Goal: Task Accomplishment & Management: Use online tool/utility

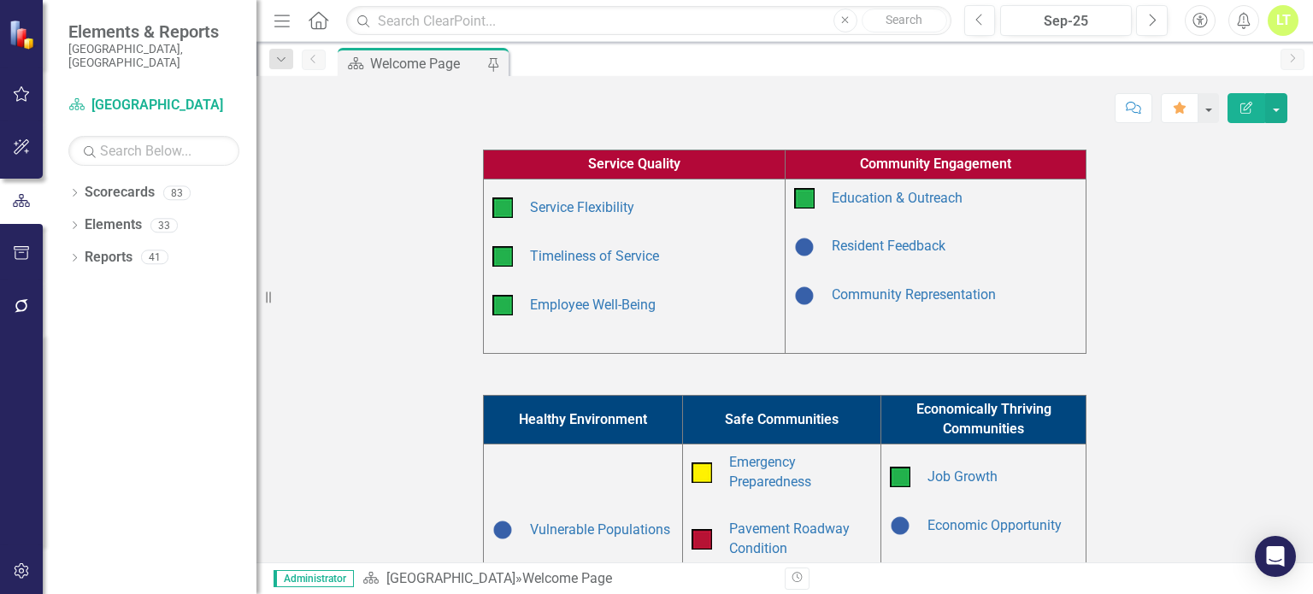
scroll to position [349, 0]
click at [5, 297] on button "button" at bounding box center [22, 307] width 38 height 36
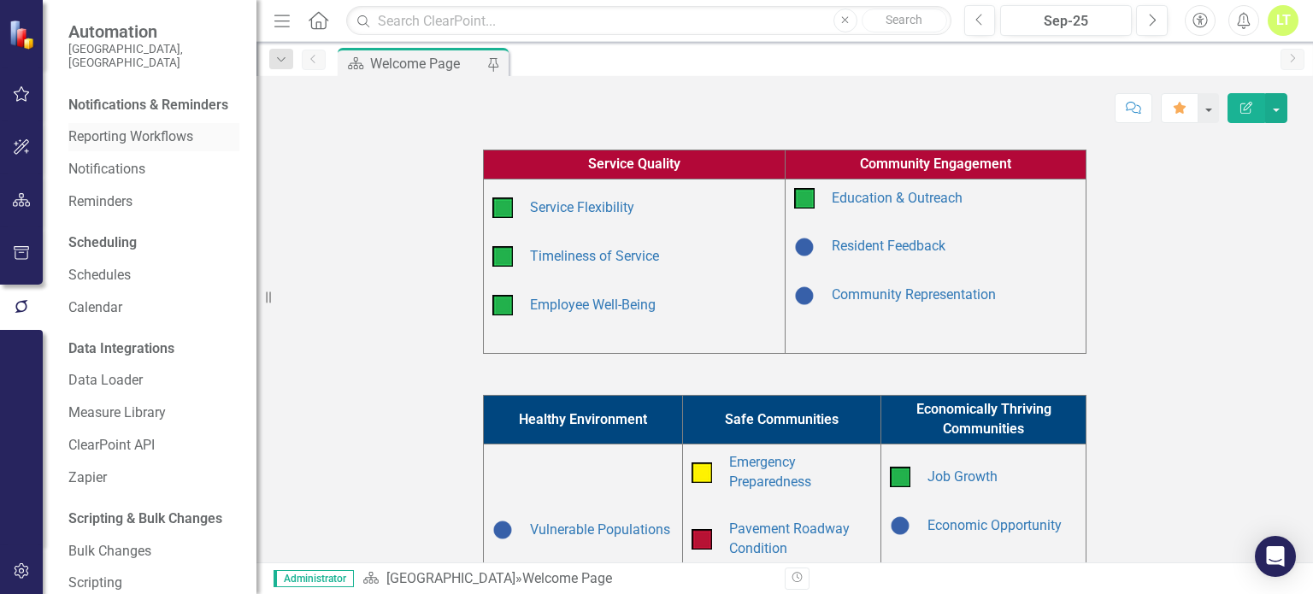
click at [122, 147] on link "Reporting Workflows" at bounding box center [153, 137] width 171 height 20
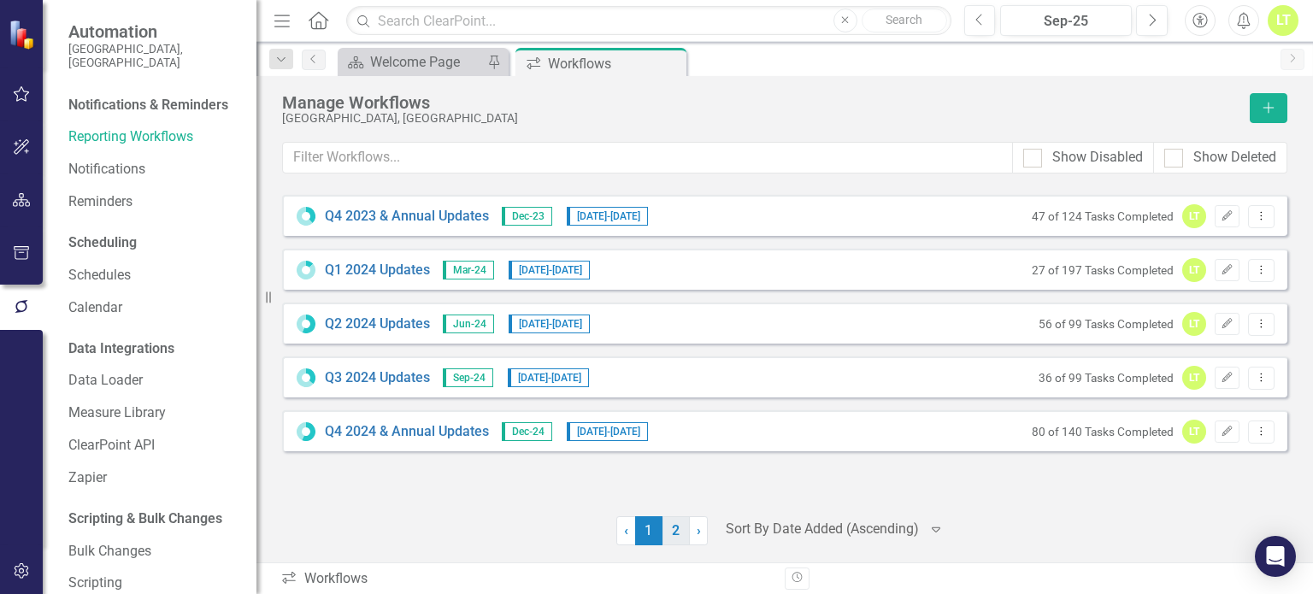
click at [683, 538] on link "2" at bounding box center [675, 530] width 27 height 29
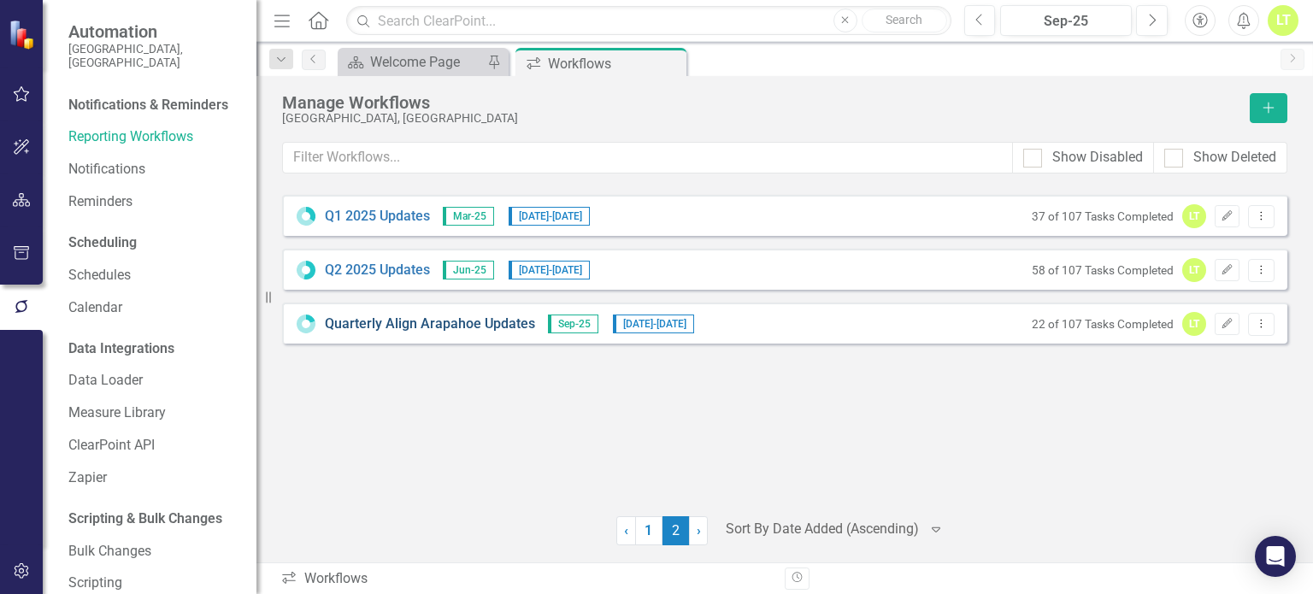
click at [422, 315] on link "Quarterly Align Arapahoe Updates" at bounding box center [430, 324] width 210 height 20
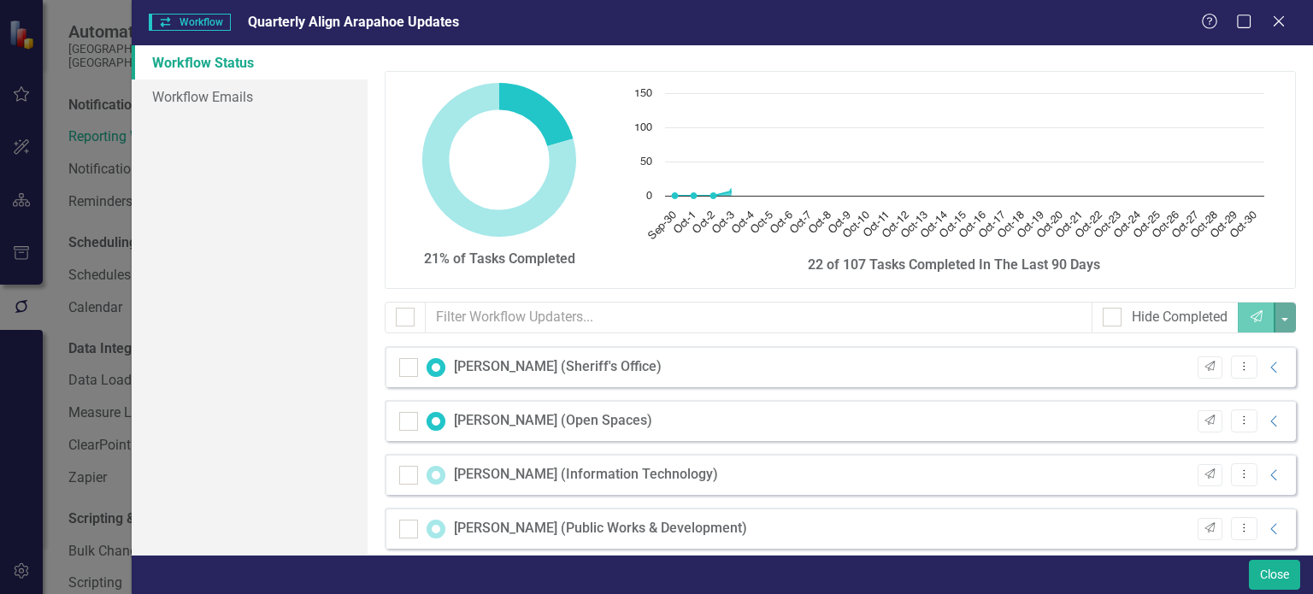
checkbox input "false"
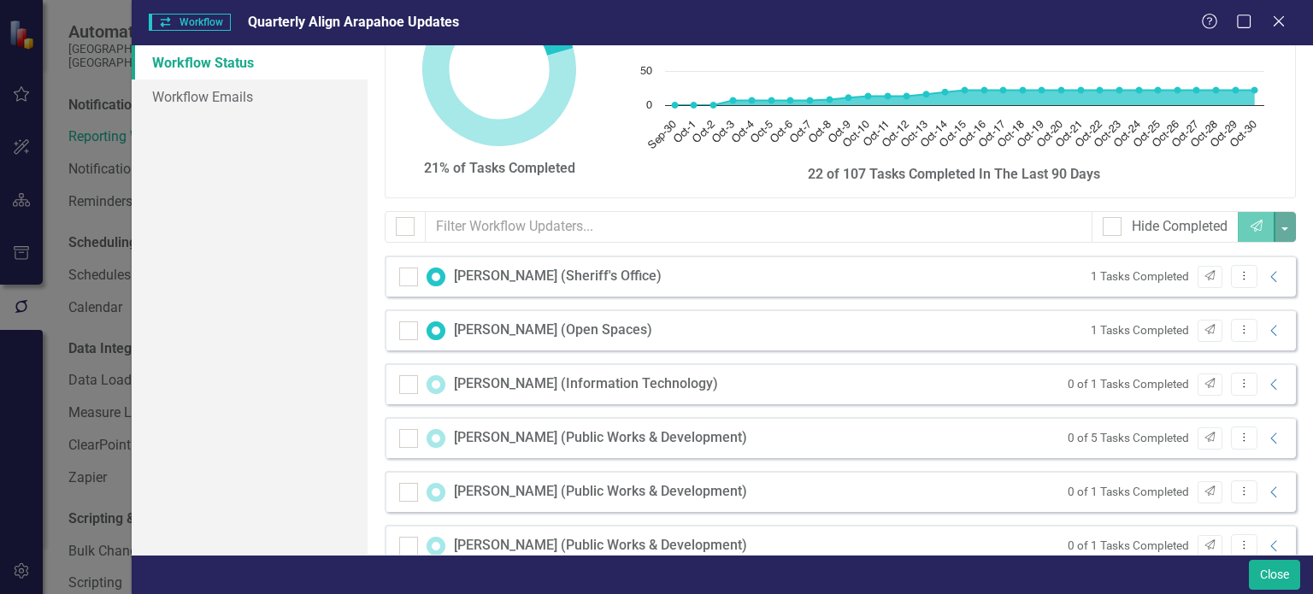
scroll to position [92, 0]
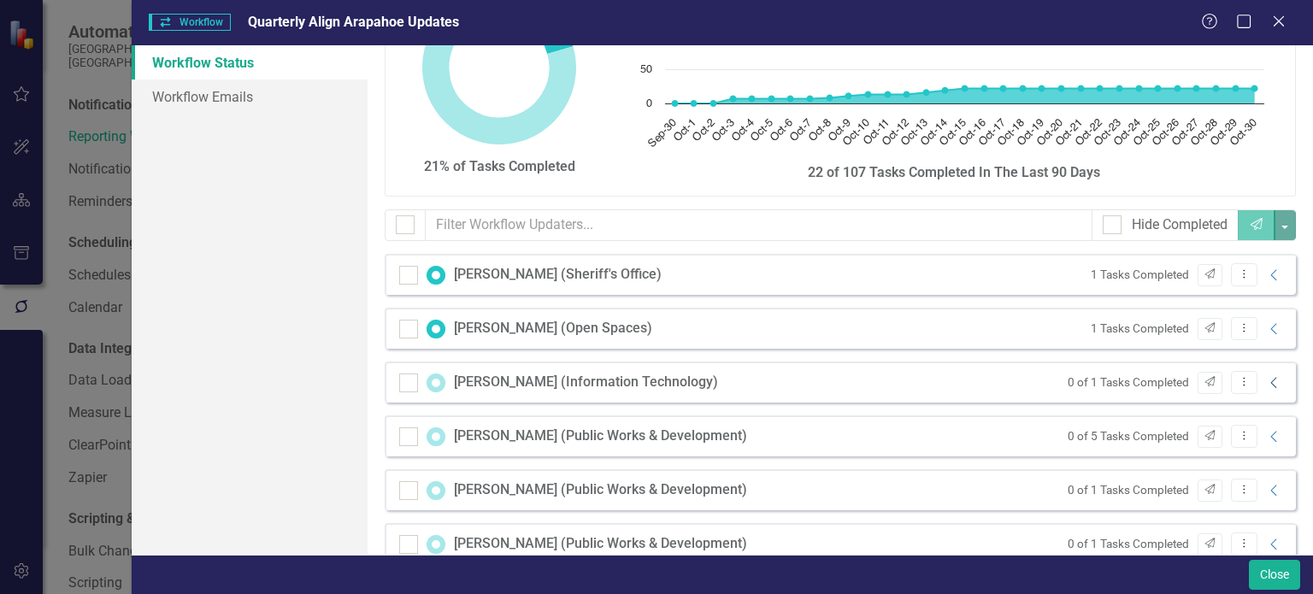
click at [1266, 389] on icon "Collapse" at bounding box center [1274, 383] width 17 height 14
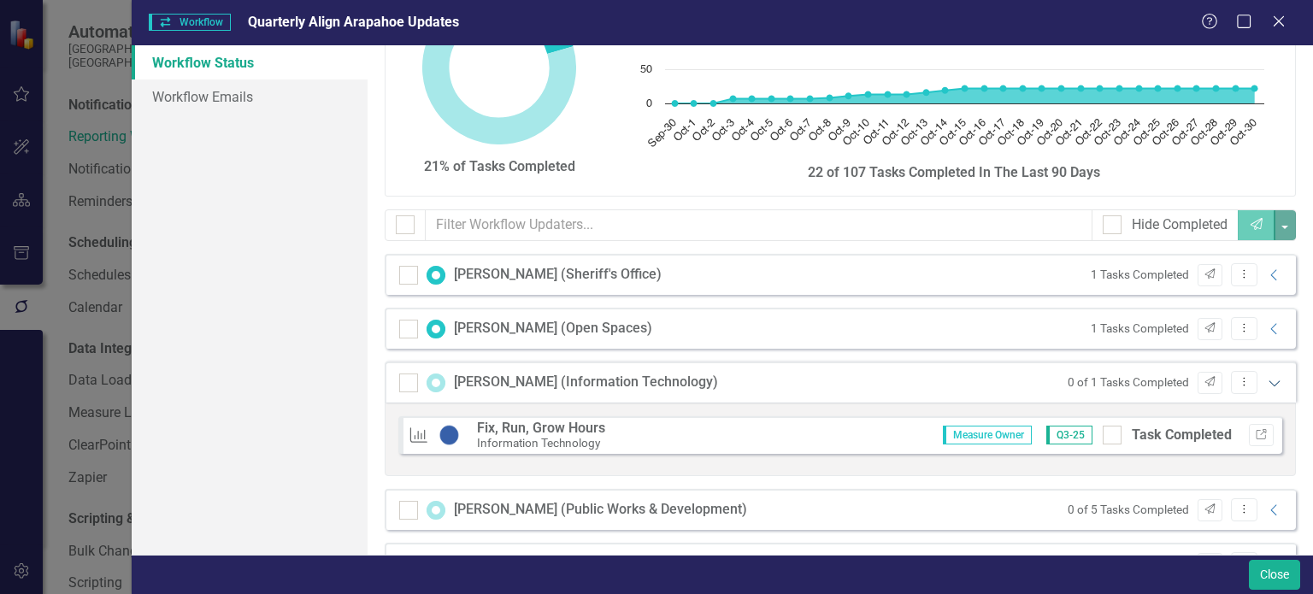
click at [1266, 389] on icon "Expanded" at bounding box center [1274, 383] width 17 height 14
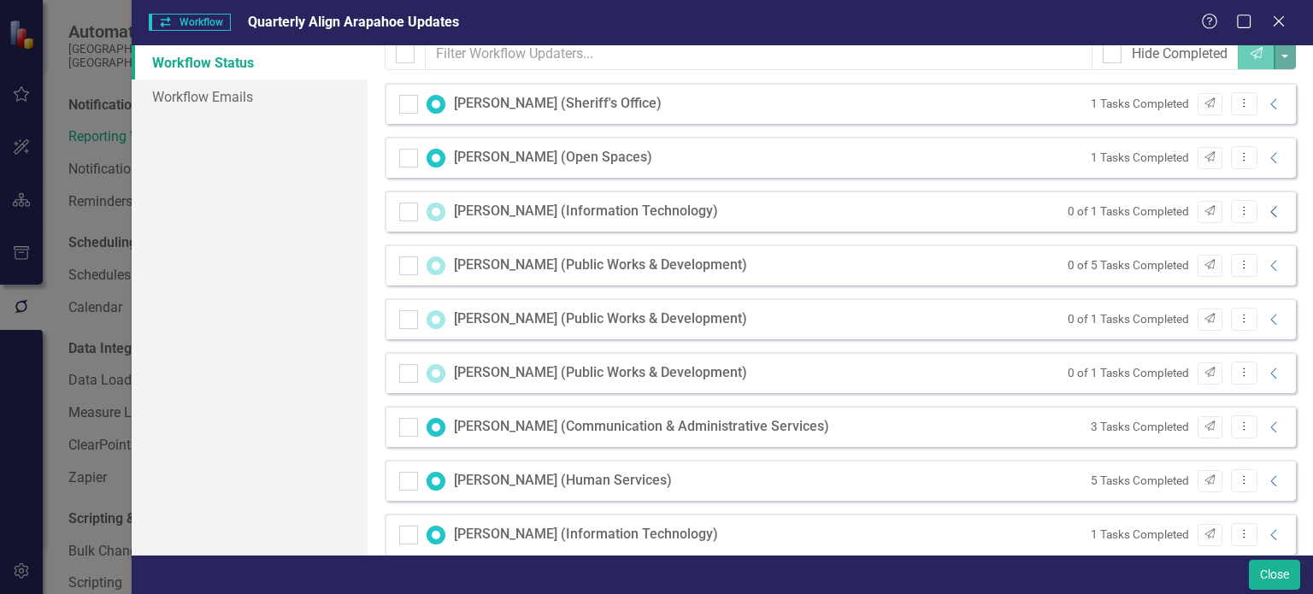
scroll to position [270, 0]
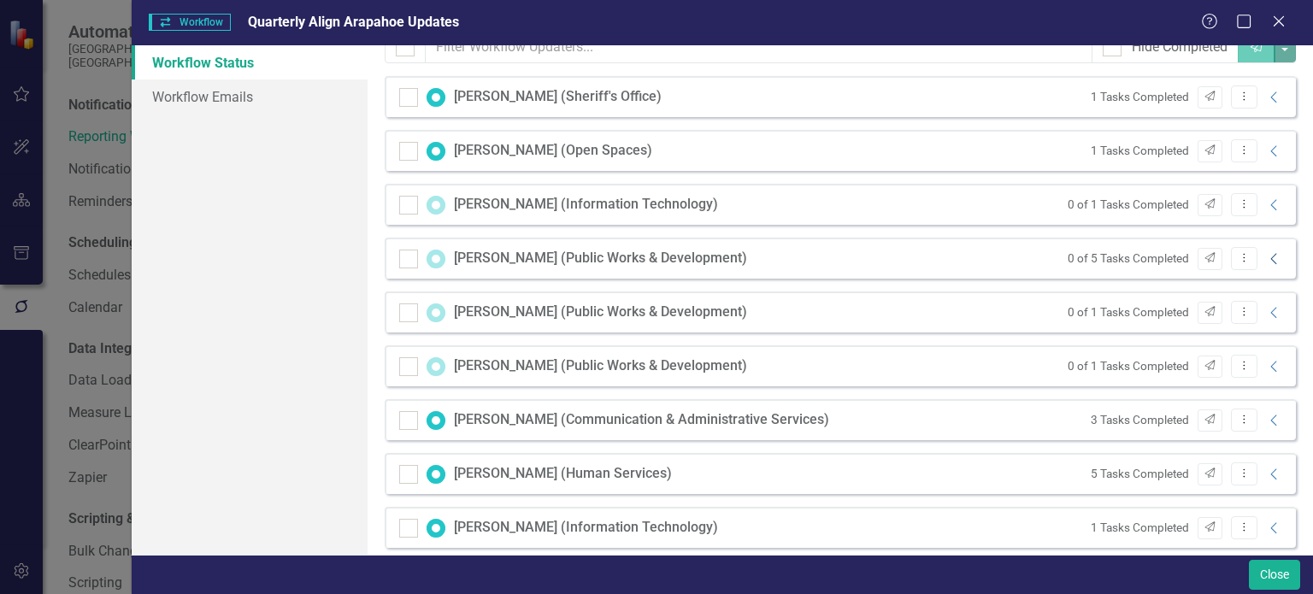
click at [1266, 252] on icon "Collapse" at bounding box center [1274, 259] width 17 height 14
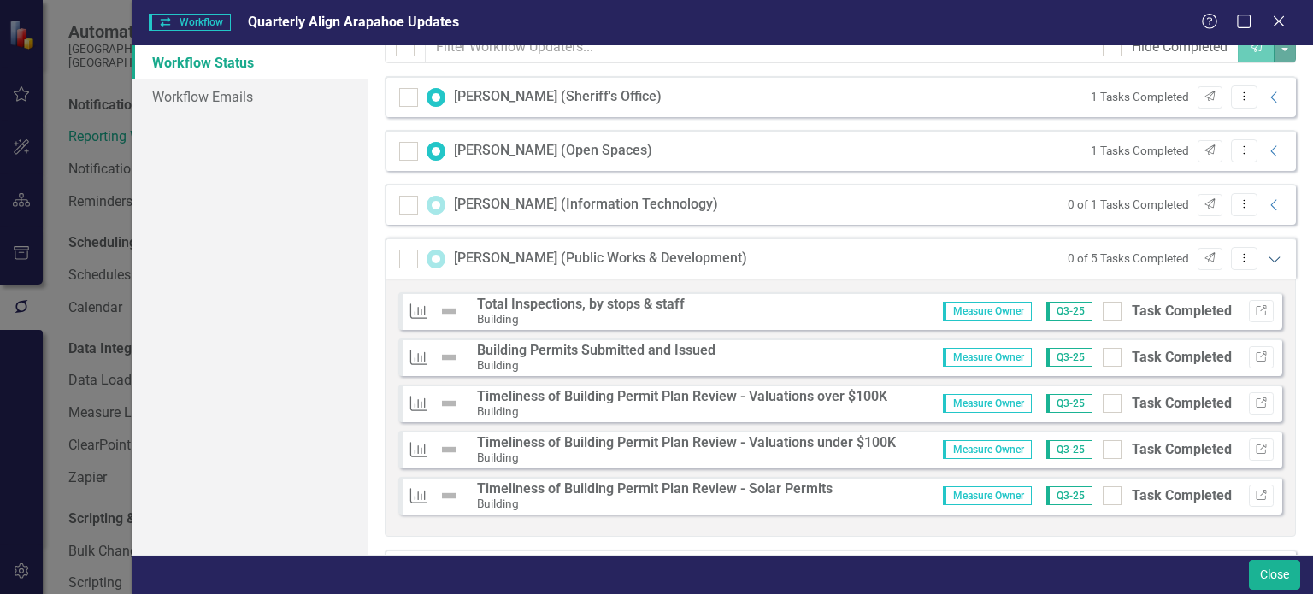
click at [1266, 252] on icon "Expanded" at bounding box center [1274, 259] width 17 height 14
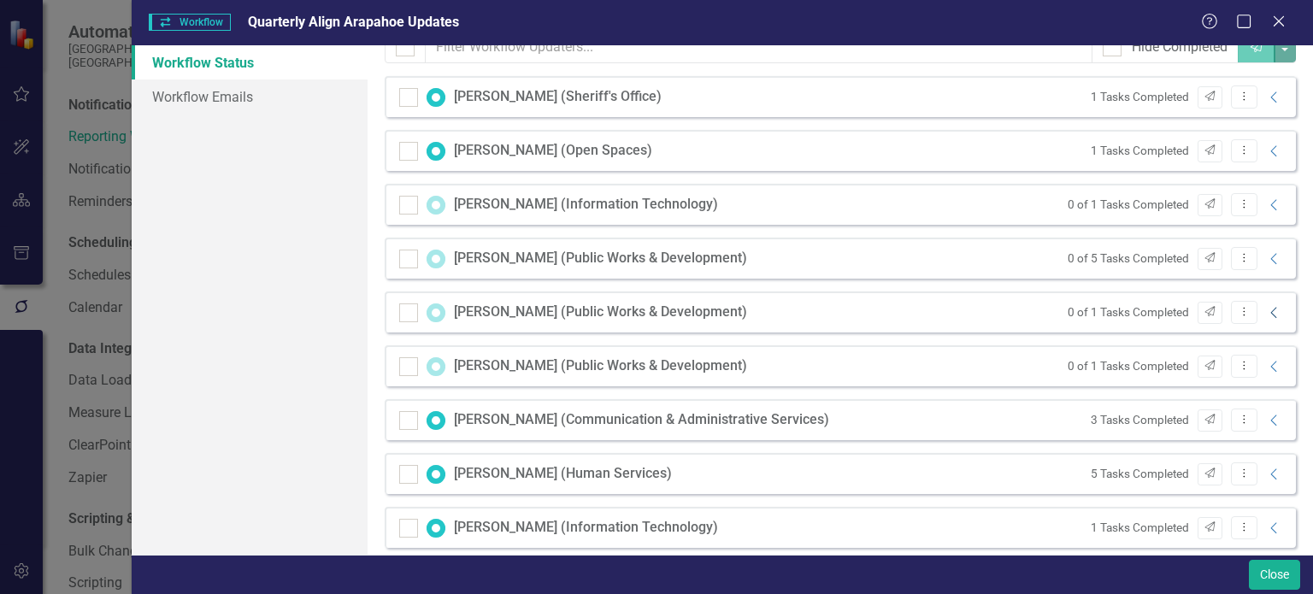
click at [1266, 311] on icon "Collapse" at bounding box center [1274, 313] width 17 height 14
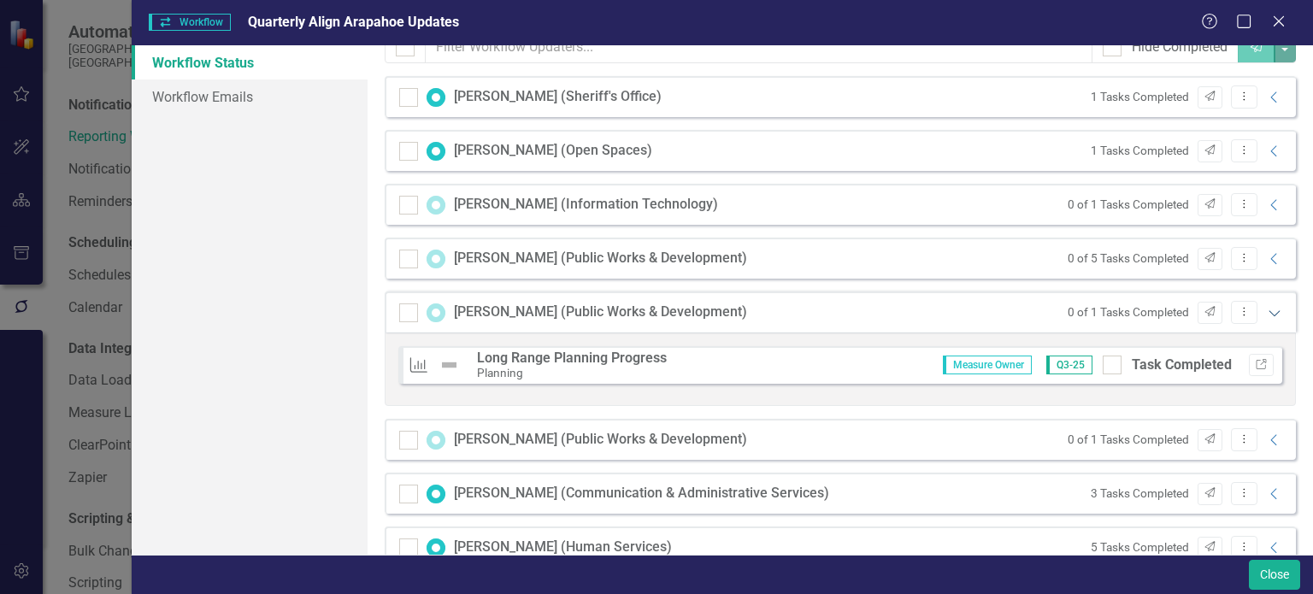
click at [1266, 309] on icon "Expanded" at bounding box center [1274, 313] width 17 height 14
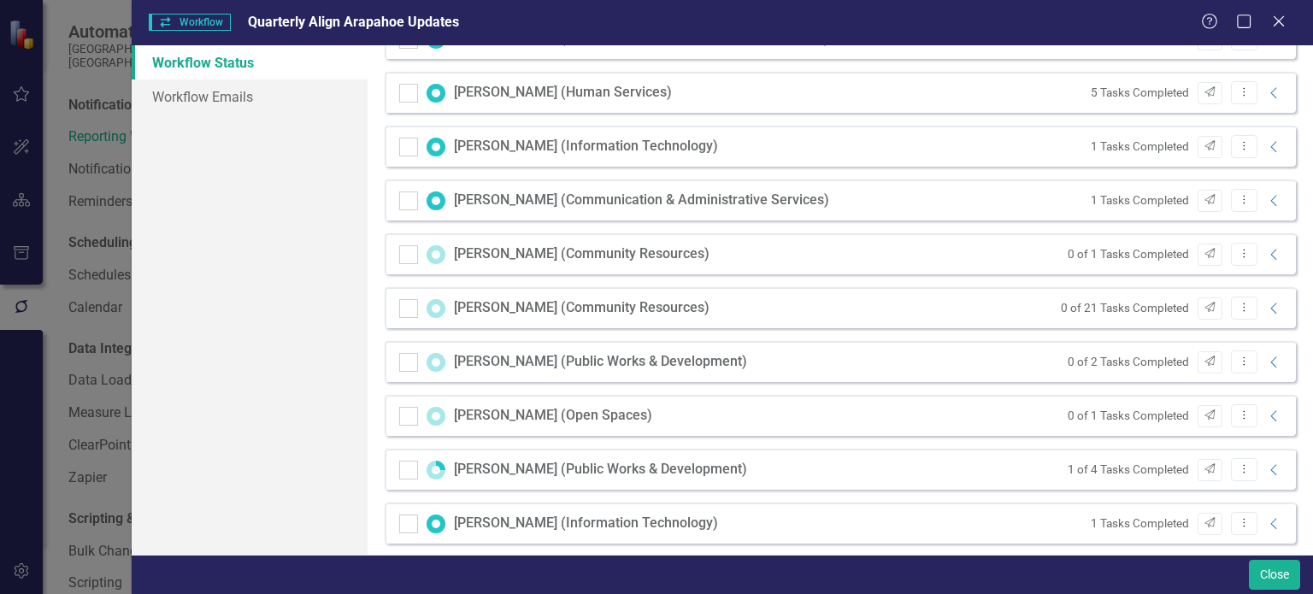
scroll to position [652, 0]
click at [1261, 242] on div "0 of 1 Tasks Completed Send Dropdown Menu Collapse" at bounding box center [1171, 253] width 225 height 23
click at [1266, 254] on icon "Collapse" at bounding box center [1274, 254] width 17 height 14
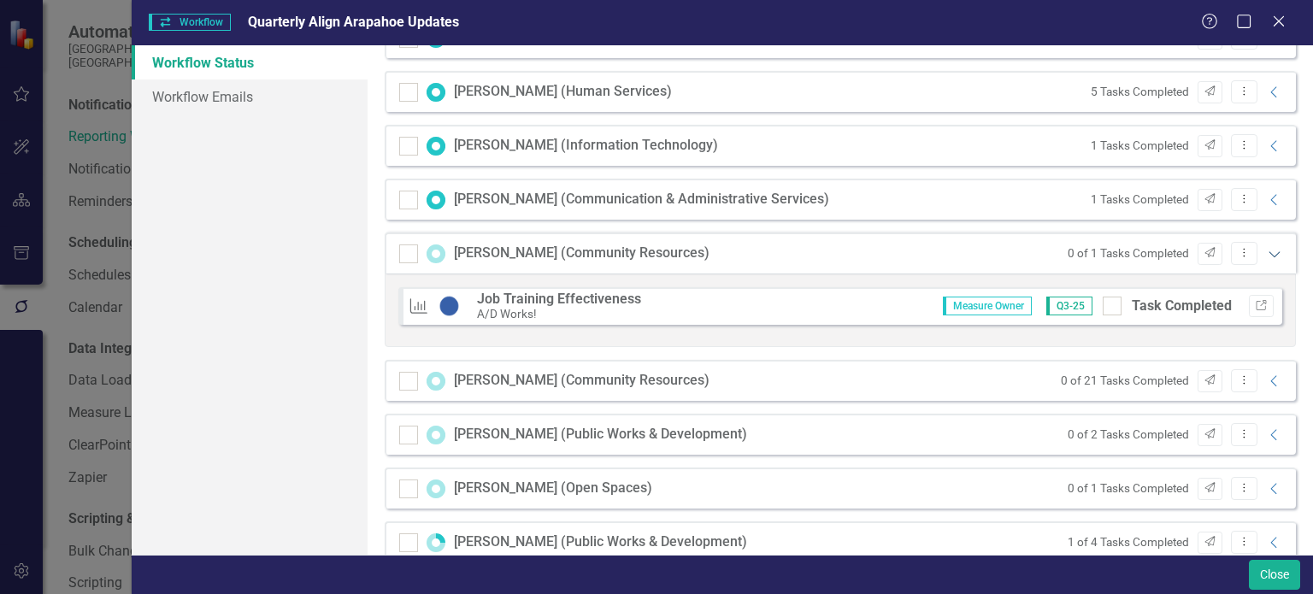
click at [1268, 254] on icon at bounding box center [1273, 254] width 11 height 6
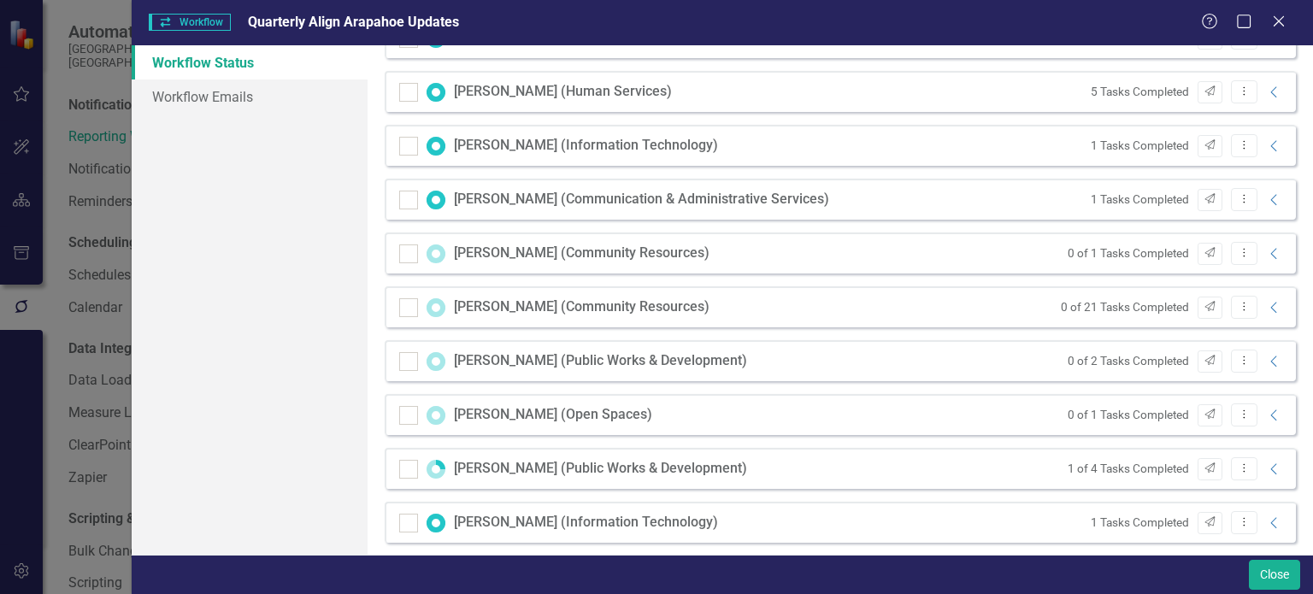
click at [1261, 352] on div "0 of 2 Tasks Completed Send Dropdown Menu Collapse" at bounding box center [1171, 361] width 225 height 23
click at [1266, 358] on icon "Collapse" at bounding box center [1274, 362] width 17 height 14
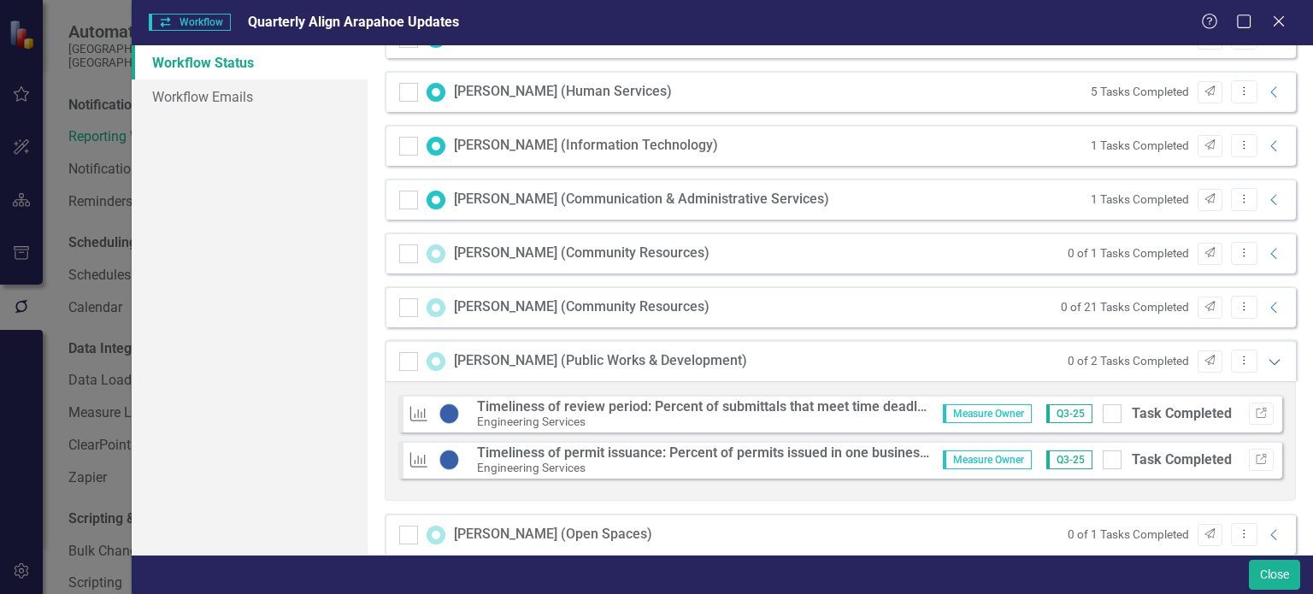
click at [1266, 358] on icon "Expanded" at bounding box center [1274, 362] width 17 height 14
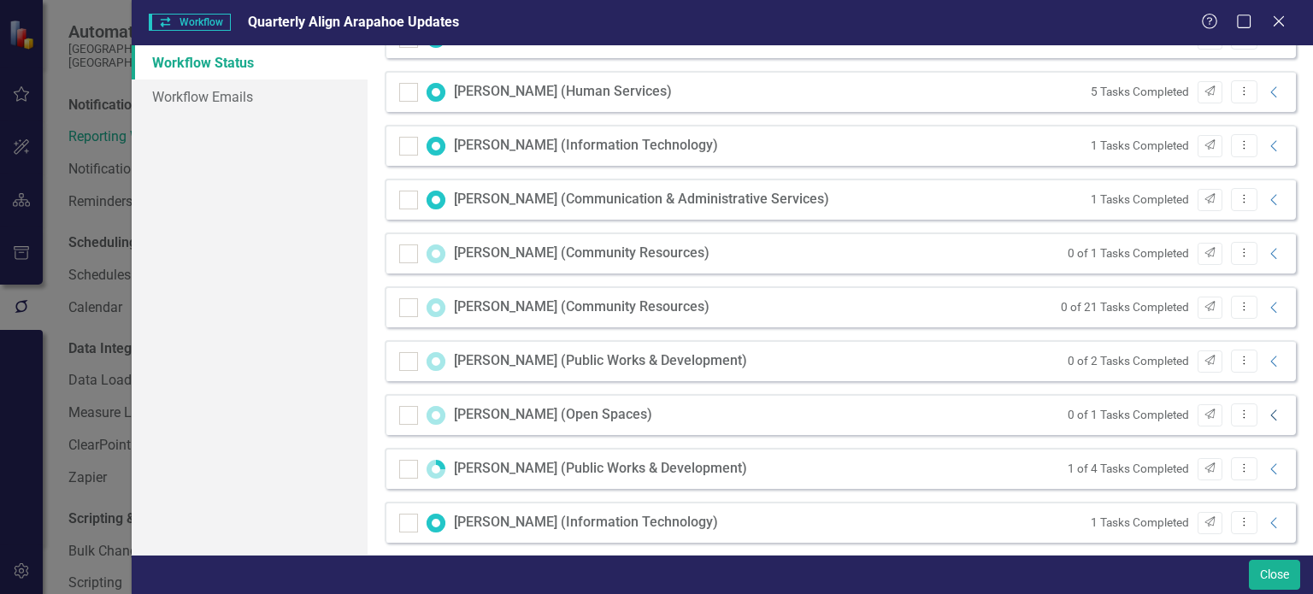
click at [1270, 412] on icon at bounding box center [1273, 414] width 6 height 11
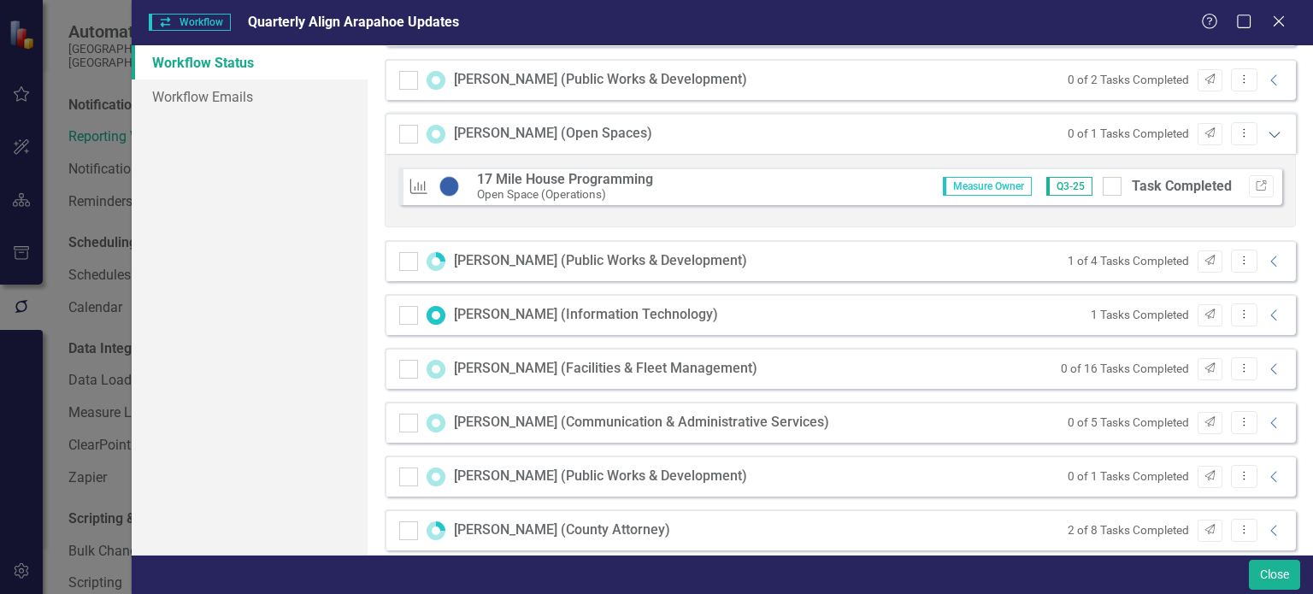
scroll to position [940, 0]
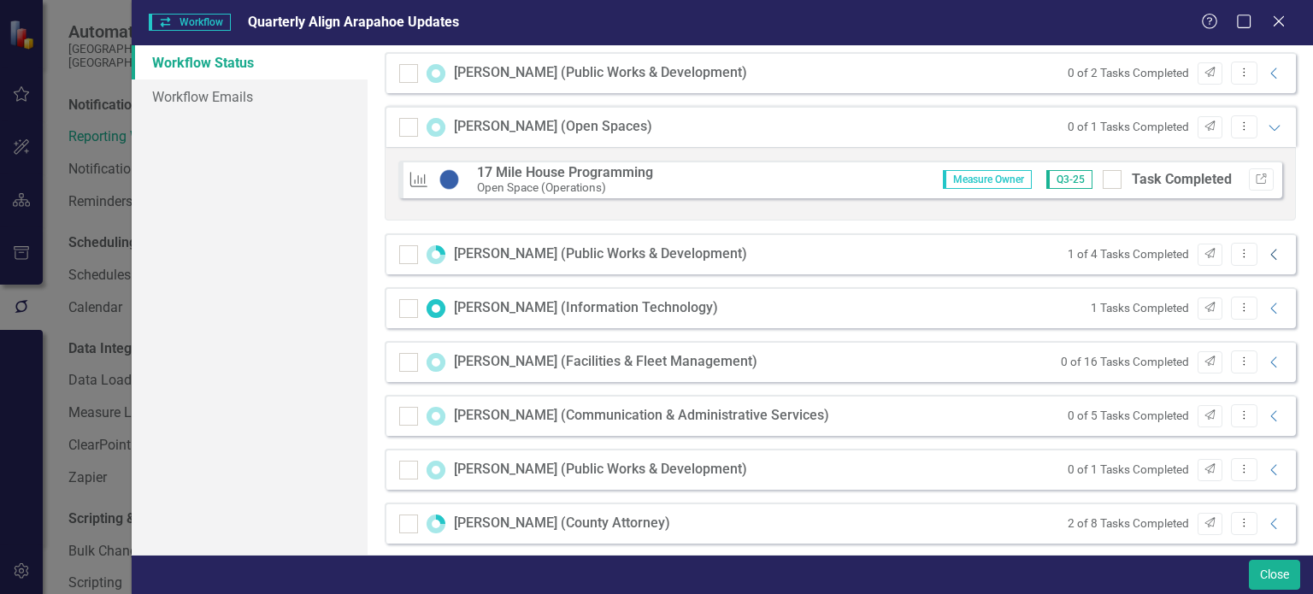
click at [1266, 252] on icon "Collapse" at bounding box center [1274, 255] width 17 height 14
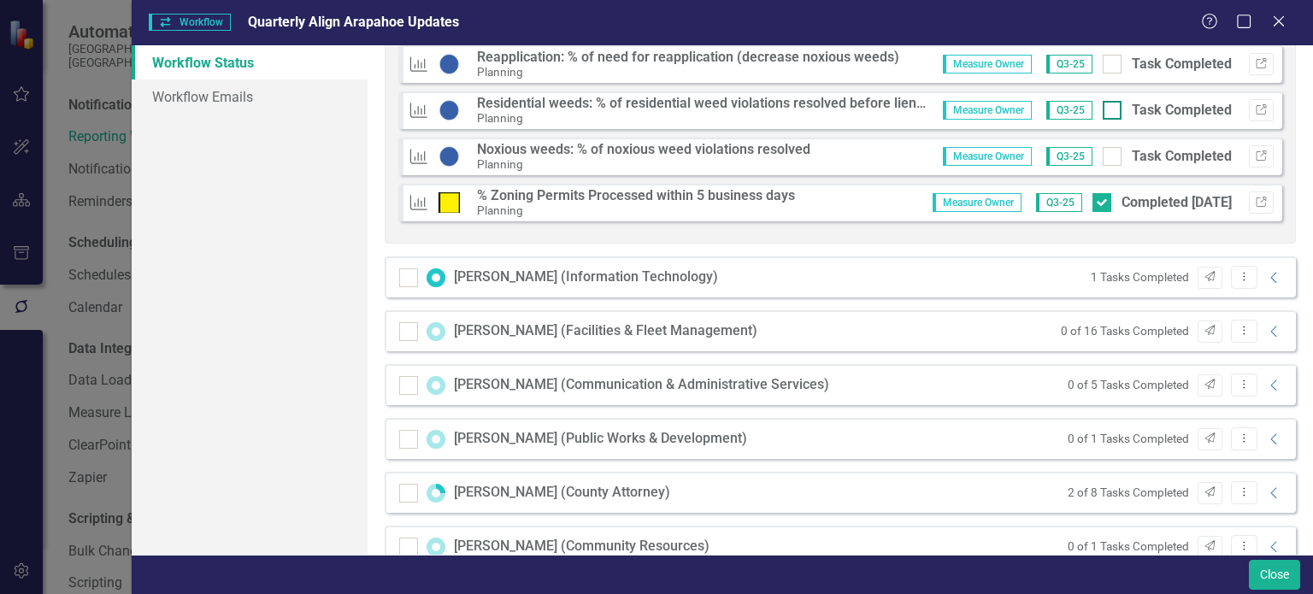
scroll to position [1203, 0]
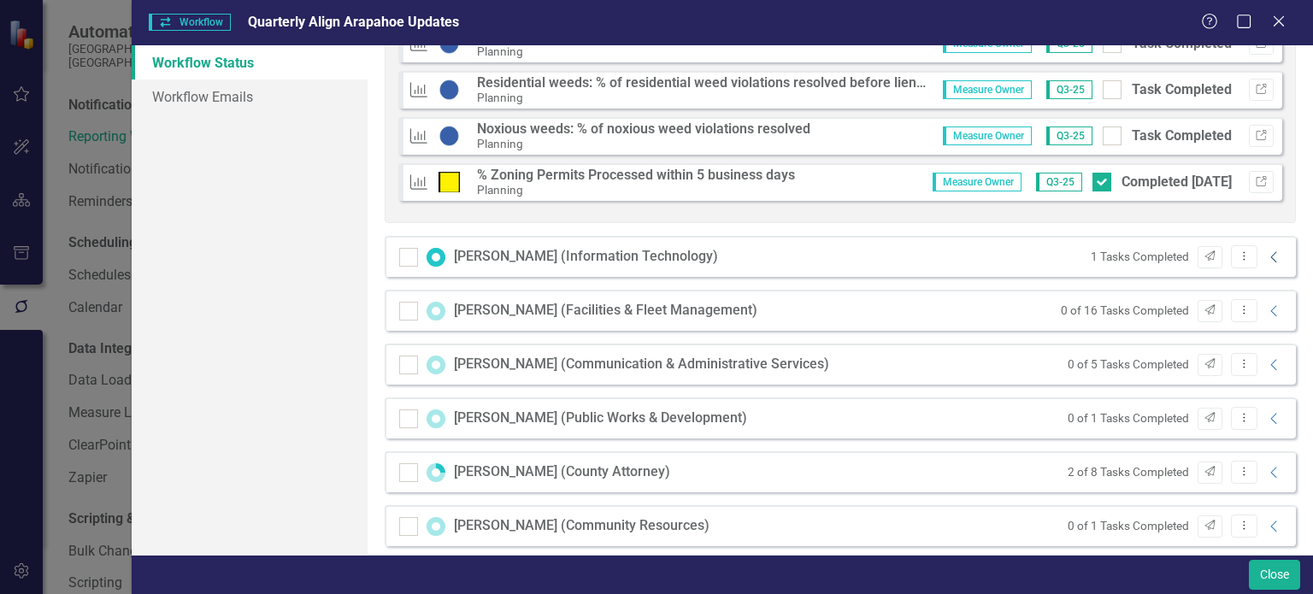
click at [1266, 260] on icon "Collapse" at bounding box center [1274, 257] width 17 height 14
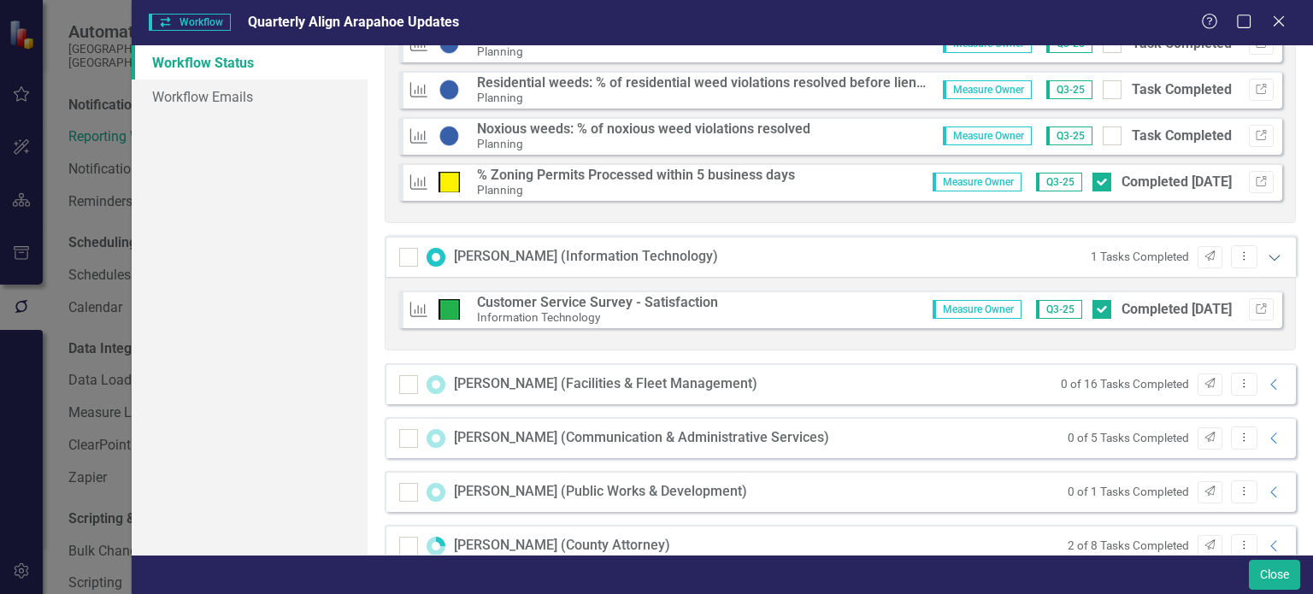
click at [1266, 260] on icon "Expanded" at bounding box center [1274, 257] width 17 height 14
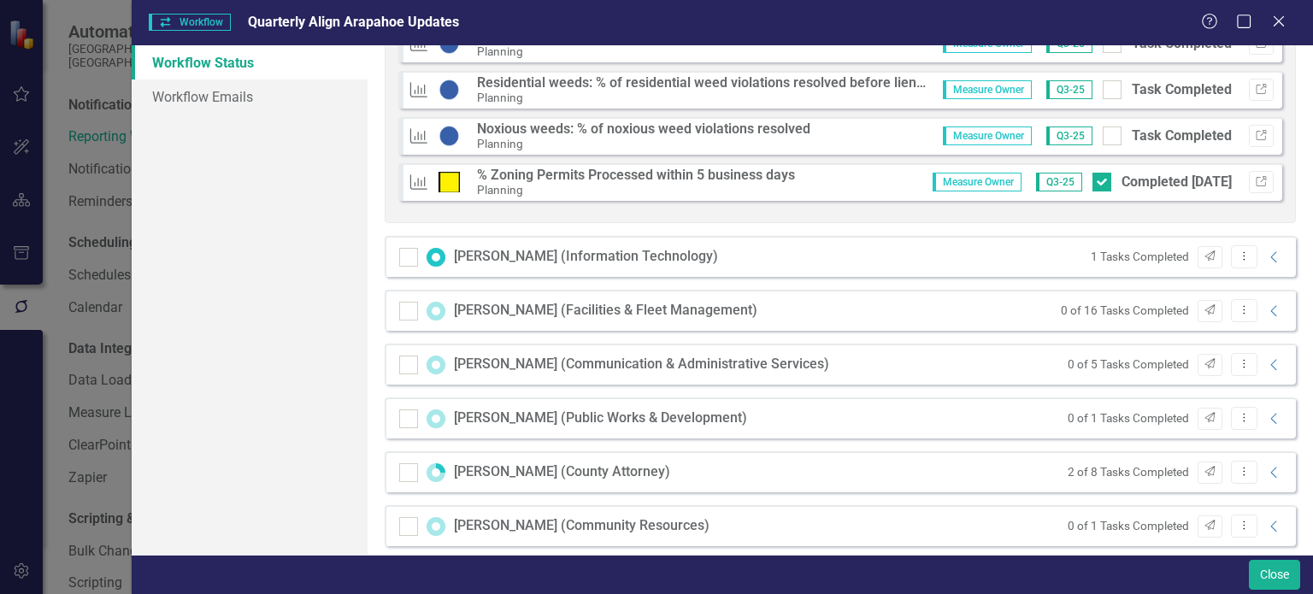
click at [1258, 302] on div "0 of 16 Tasks Completed Send Dropdown Menu Collapse" at bounding box center [1168, 310] width 232 height 23
click at [1270, 308] on icon at bounding box center [1273, 310] width 6 height 11
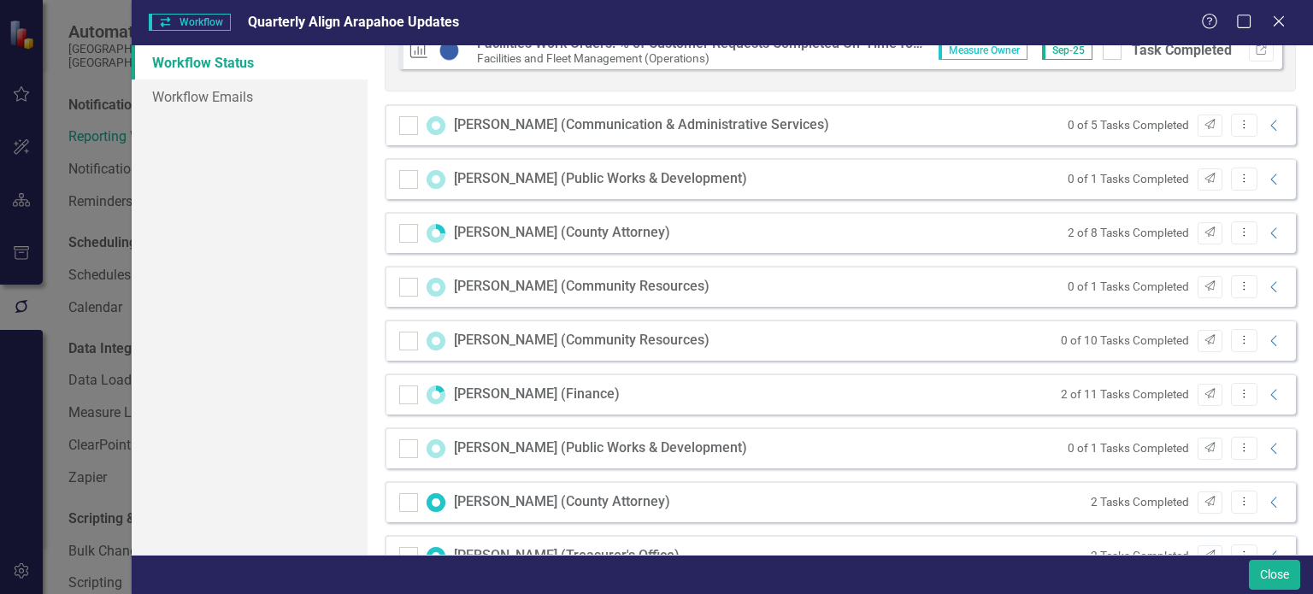
scroll to position [2208, 0]
click at [1266, 123] on icon "Collapse" at bounding box center [1274, 126] width 17 height 14
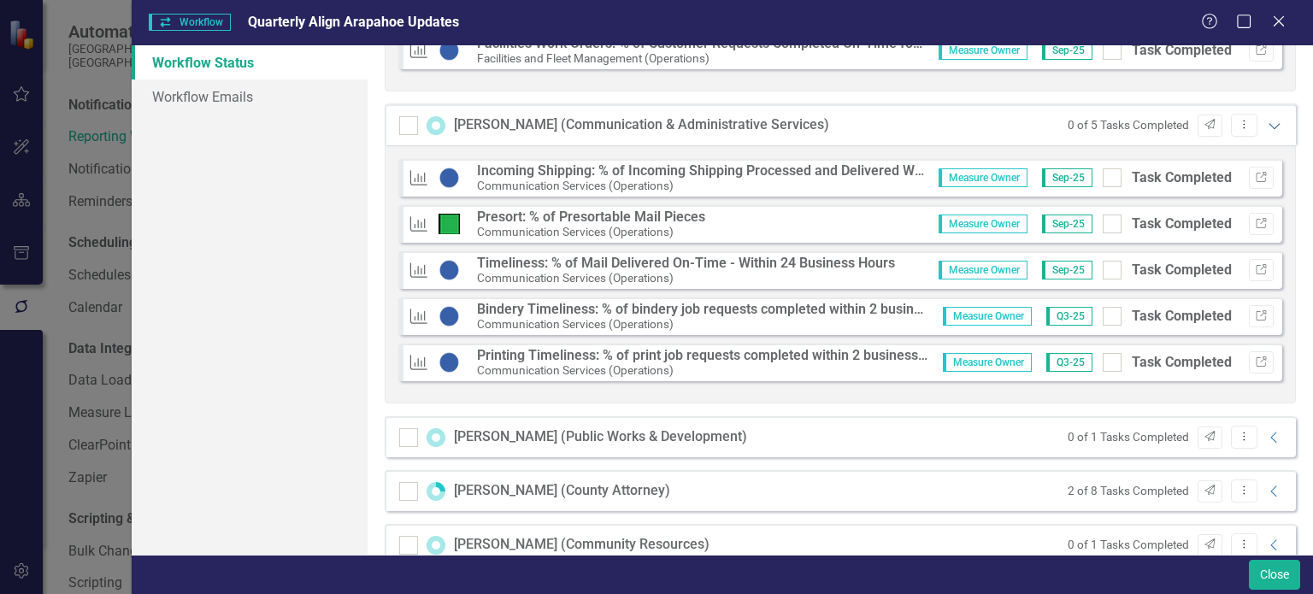
click at [1266, 123] on icon "Expanded" at bounding box center [1274, 126] width 17 height 14
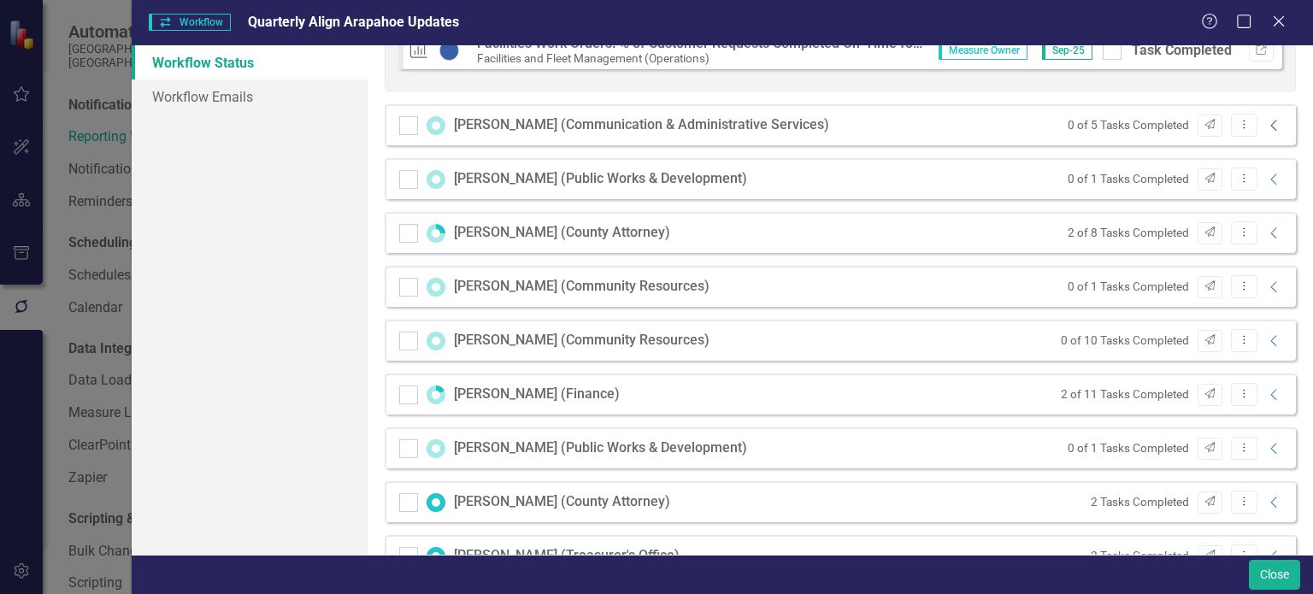
click at [1266, 123] on icon "Collapse" at bounding box center [1274, 126] width 17 height 14
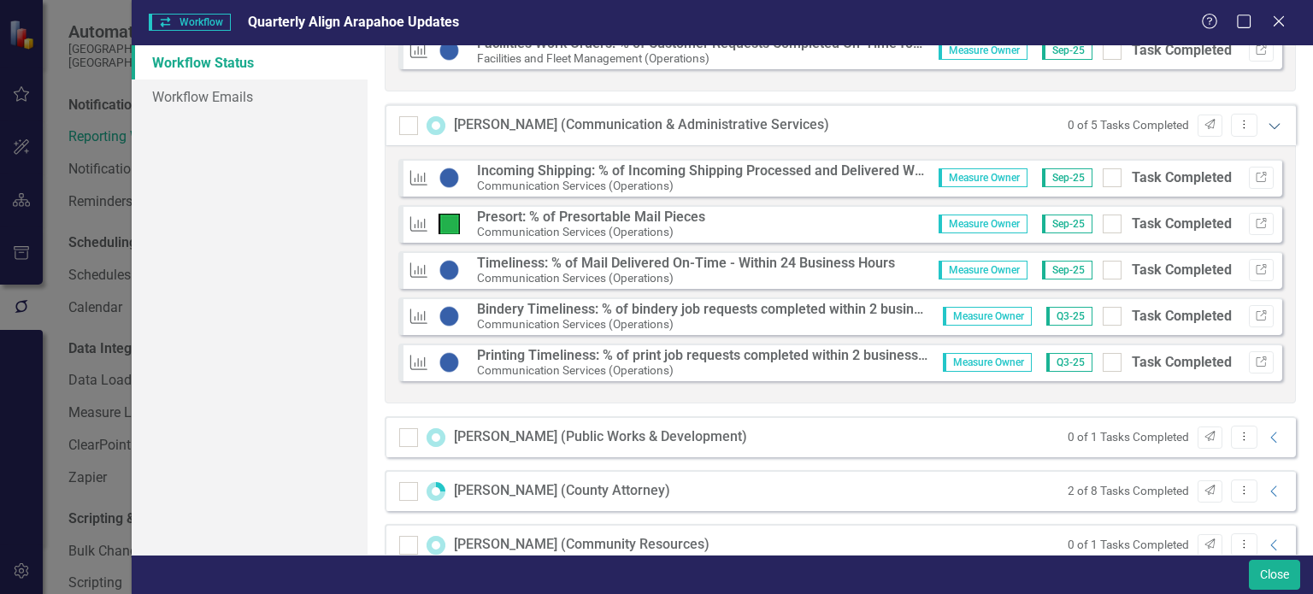
click at [1266, 123] on icon "Expanded" at bounding box center [1274, 126] width 17 height 14
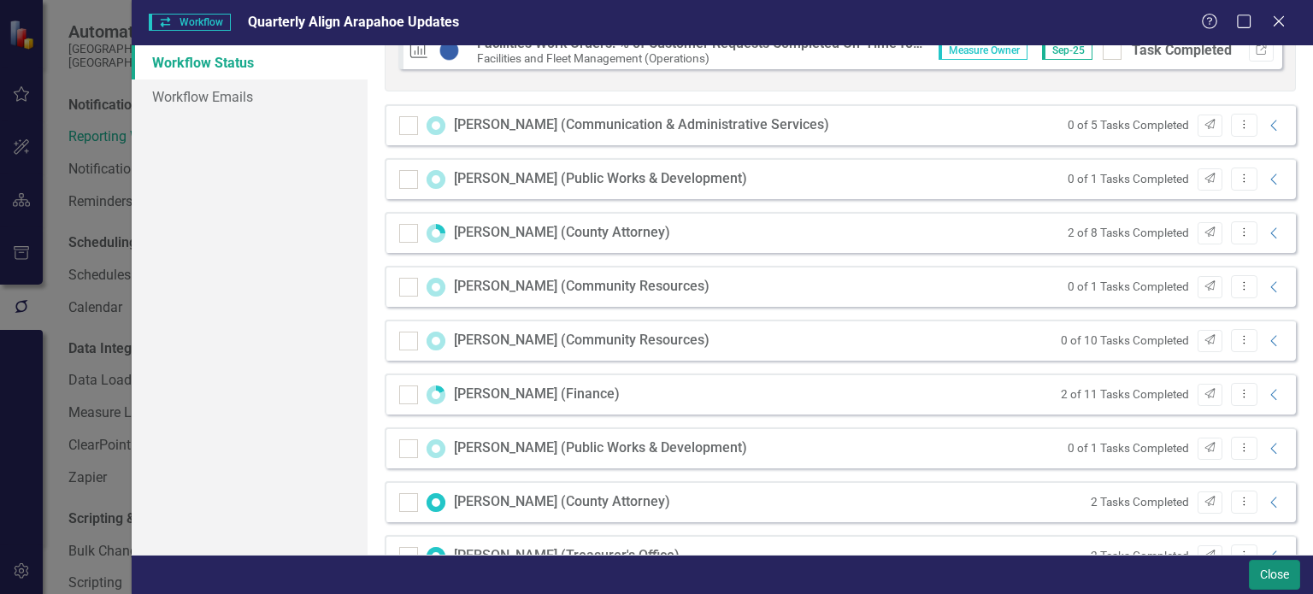
click at [1290, 567] on button "Close" at bounding box center [1274, 575] width 51 height 30
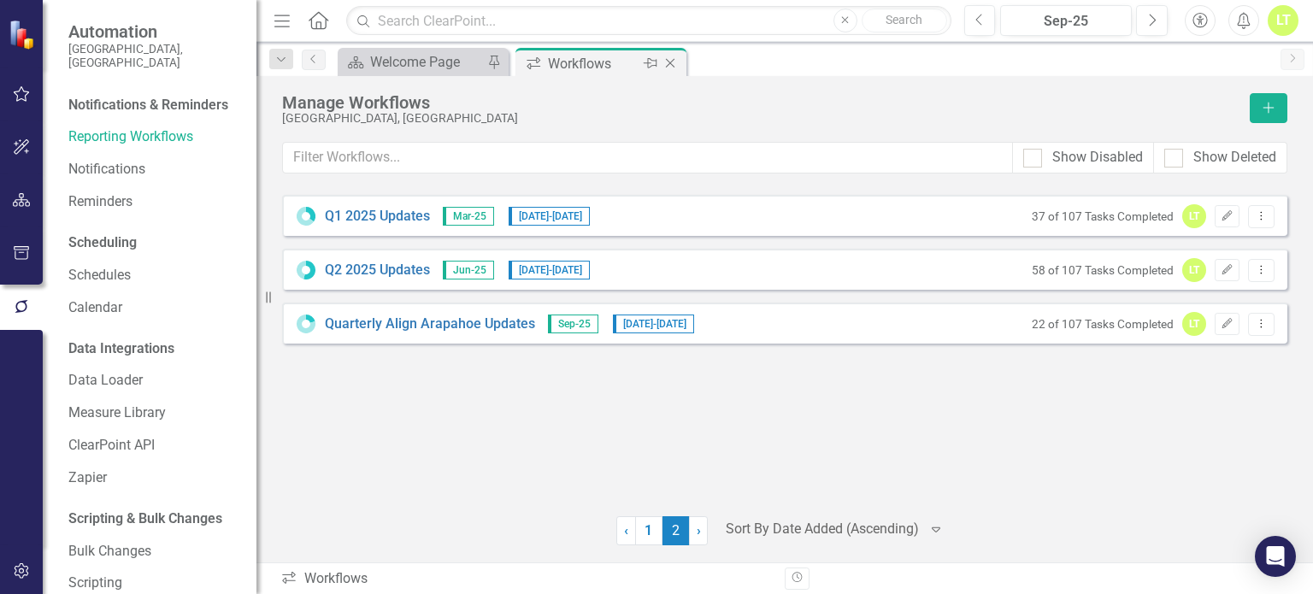
click at [675, 61] on icon "Close" at bounding box center [669, 63] width 17 height 14
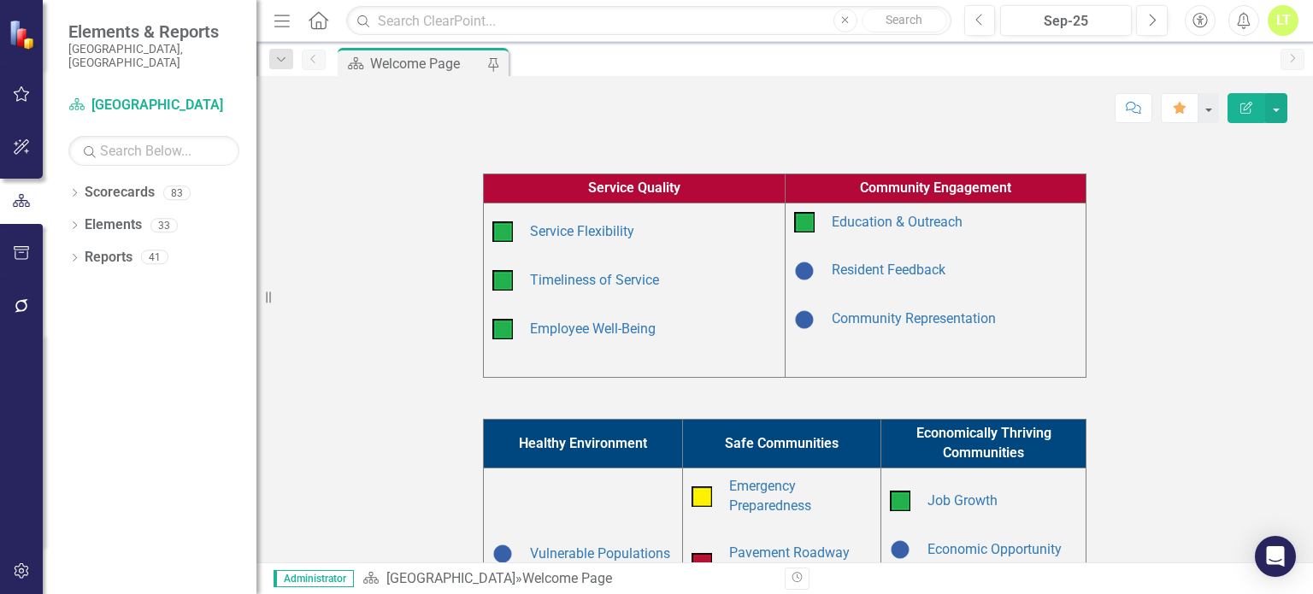
scroll to position [326, 0]
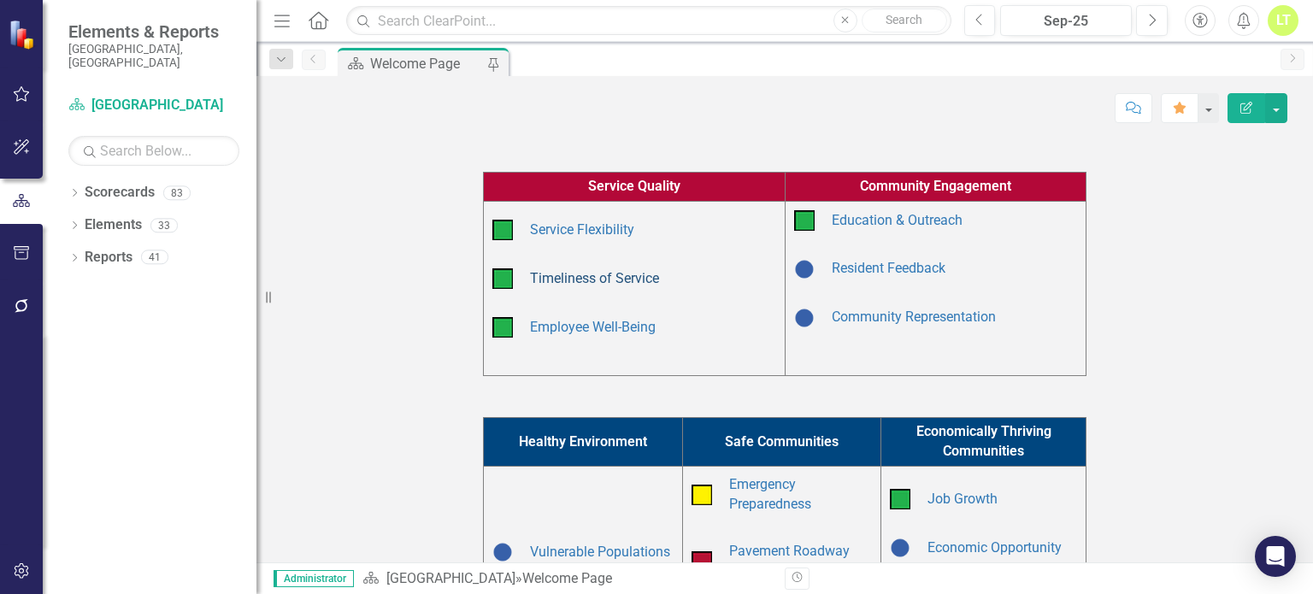
click at [557, 276] on link "Timeliness of Service" at bounding box center [594, 278] width 129 height 16
